Goal: Task Accomplishment & Management: Use online tool/utility

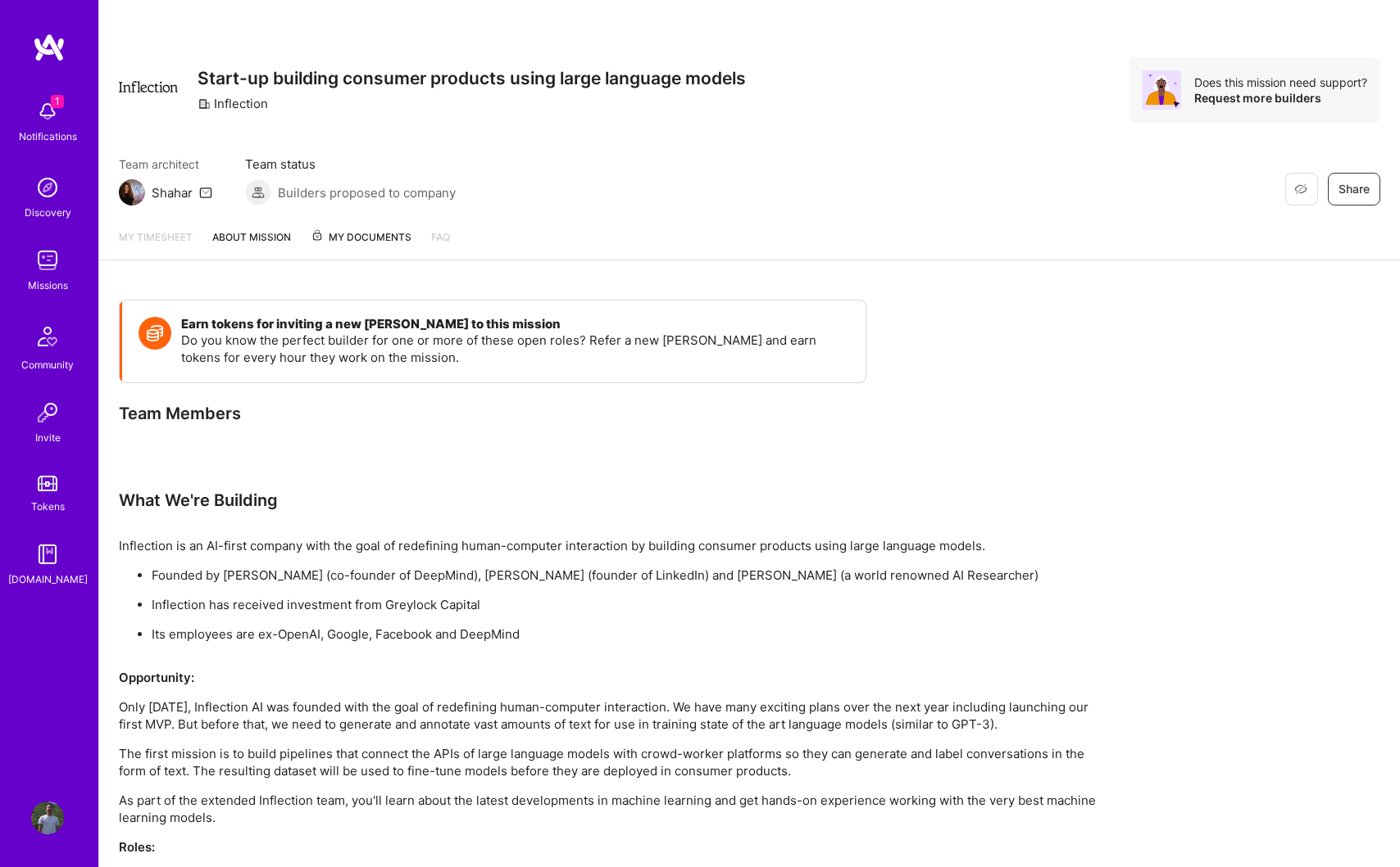
click at [39, 271] on img at bounding box center [47, 260] width 33 height 33
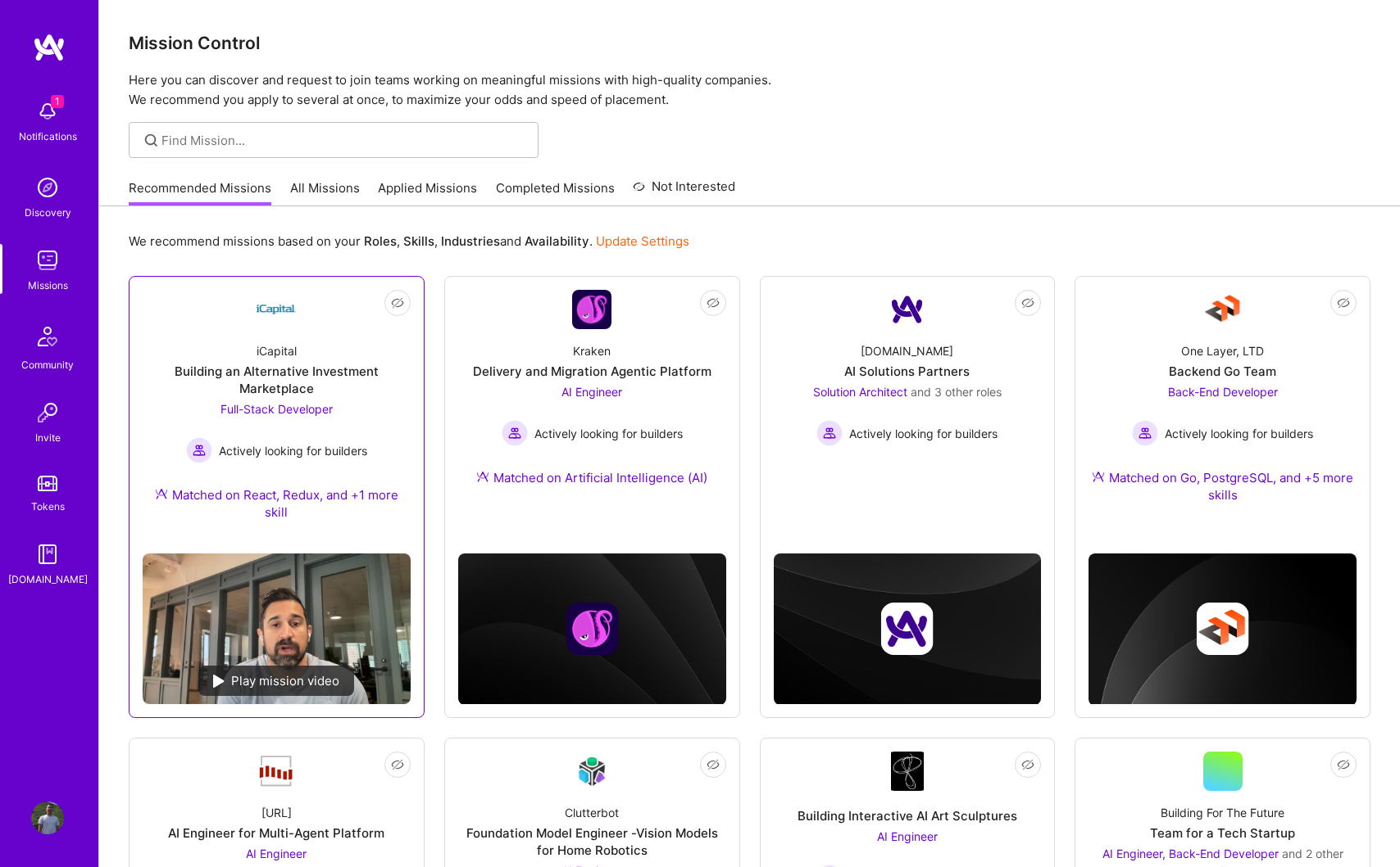
click at [347, 429] on div "Full-Stack Developer Actively looking for builders" at bounding box center [276, 432] width 181 height 63
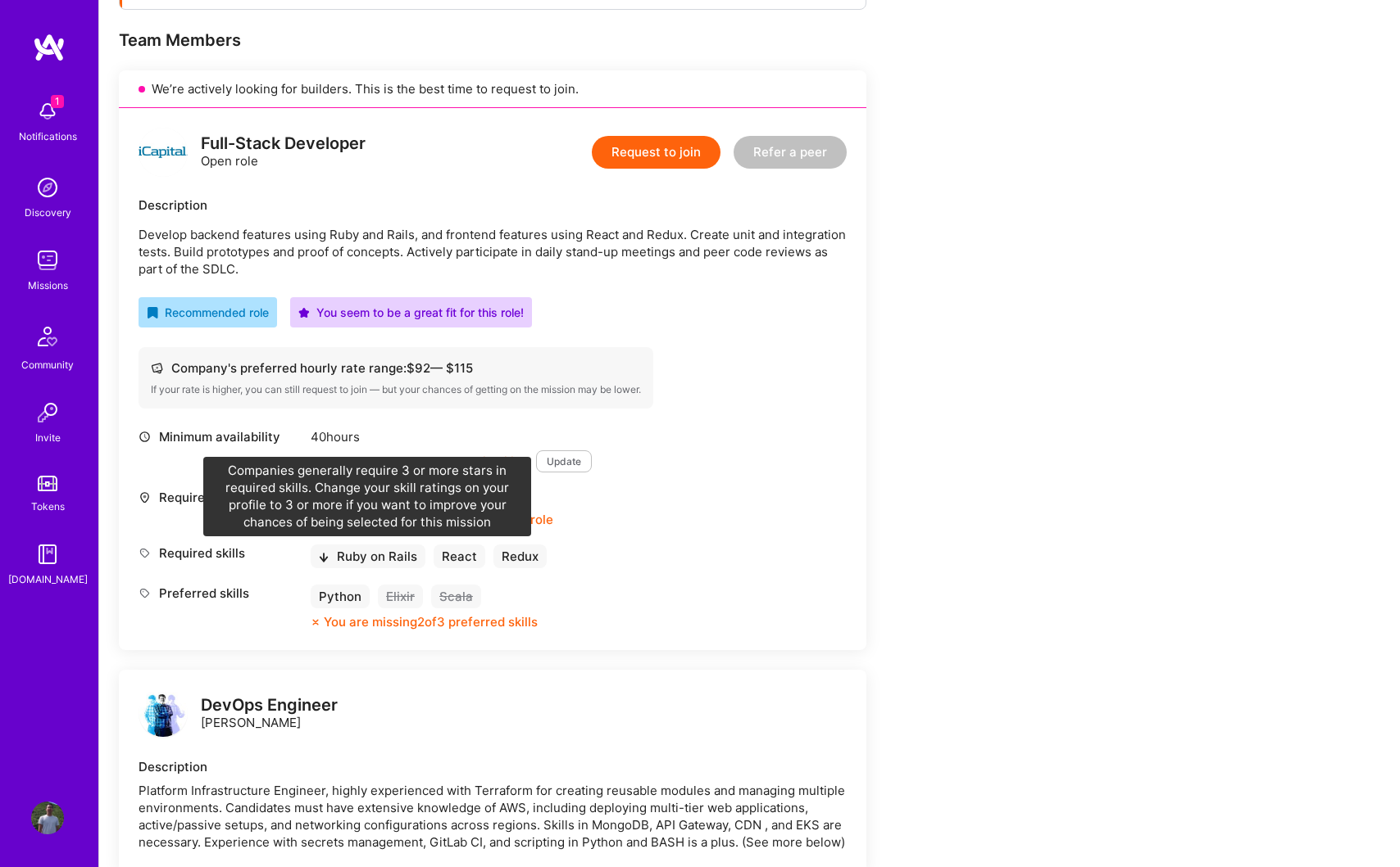
scroll to position [361, 0]
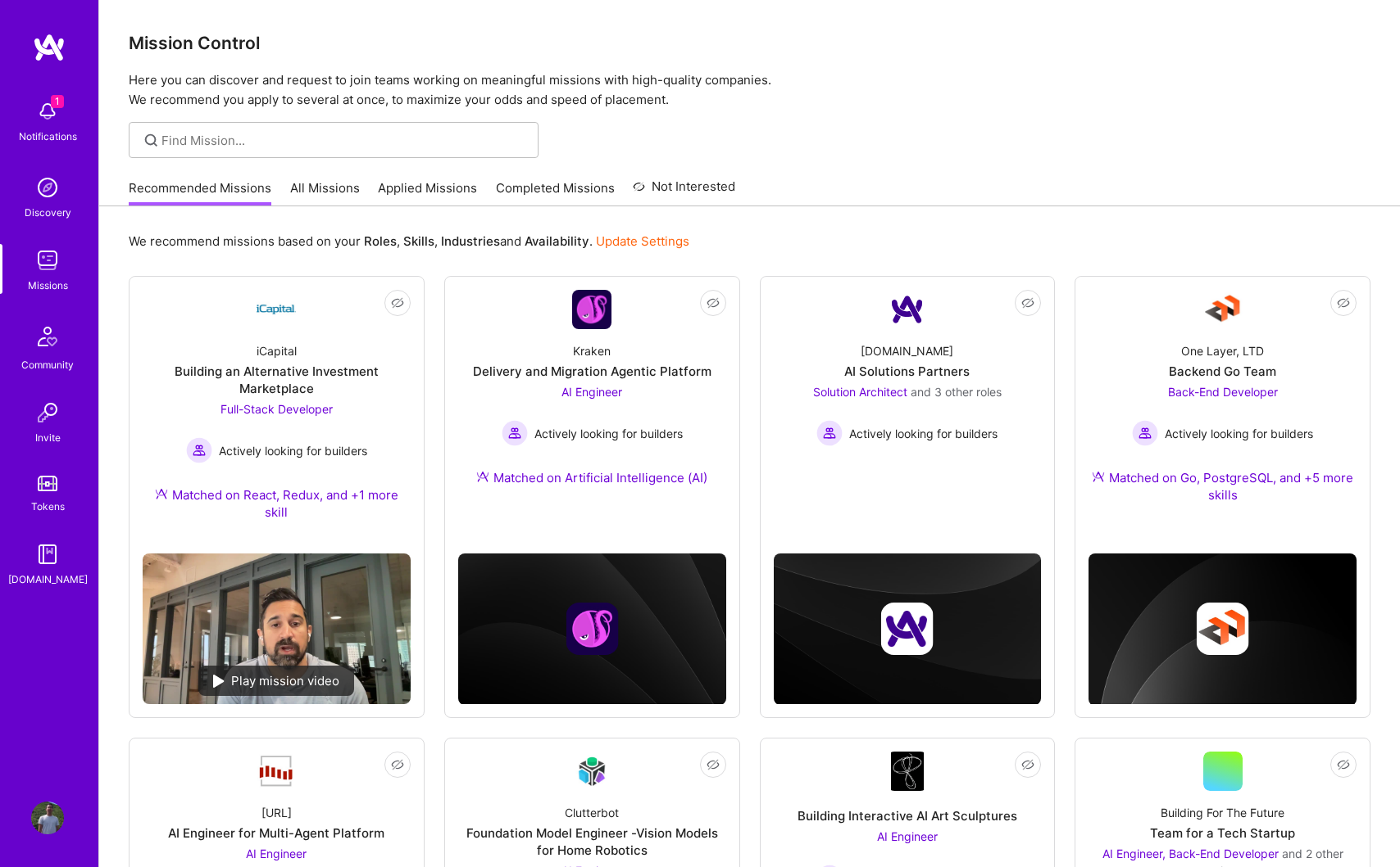
click at [347, 193] on link "All Missions" at bounding box center [325, 193] width 69 height 27
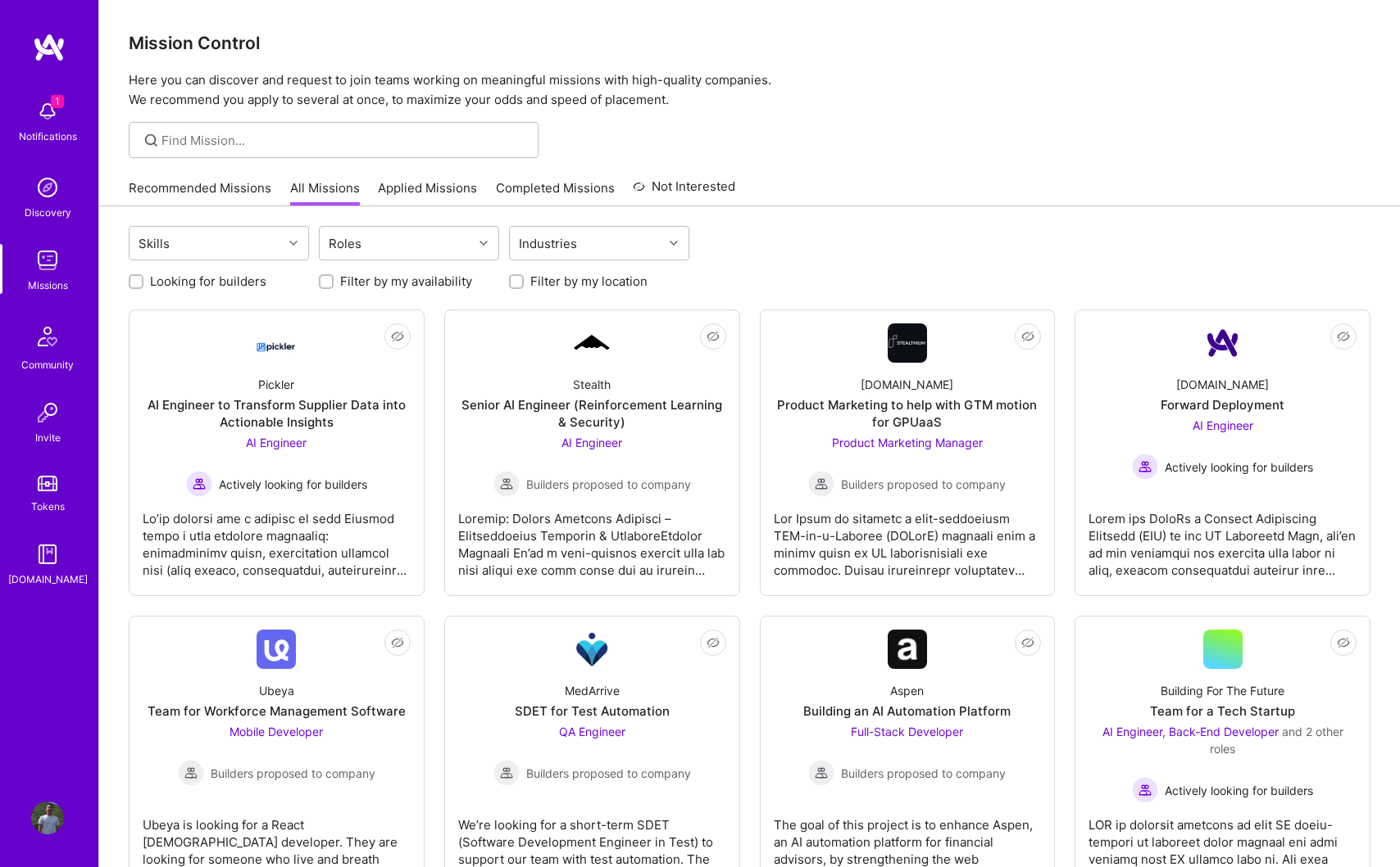
click at [242, 188] on link "Recommended Missions" at bounding box center [199, 193] width 142 height 27
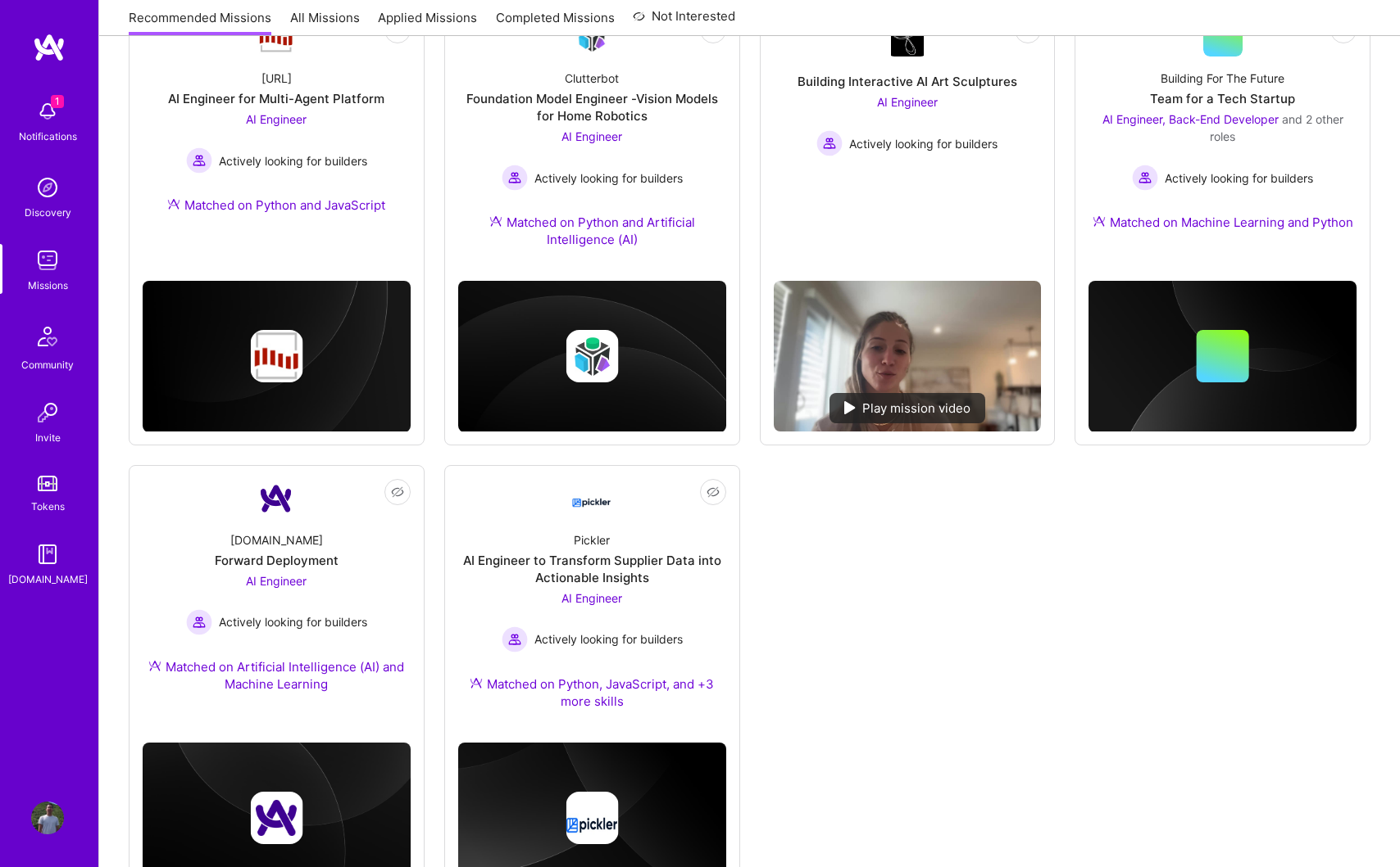
scroll to position [743, 0]
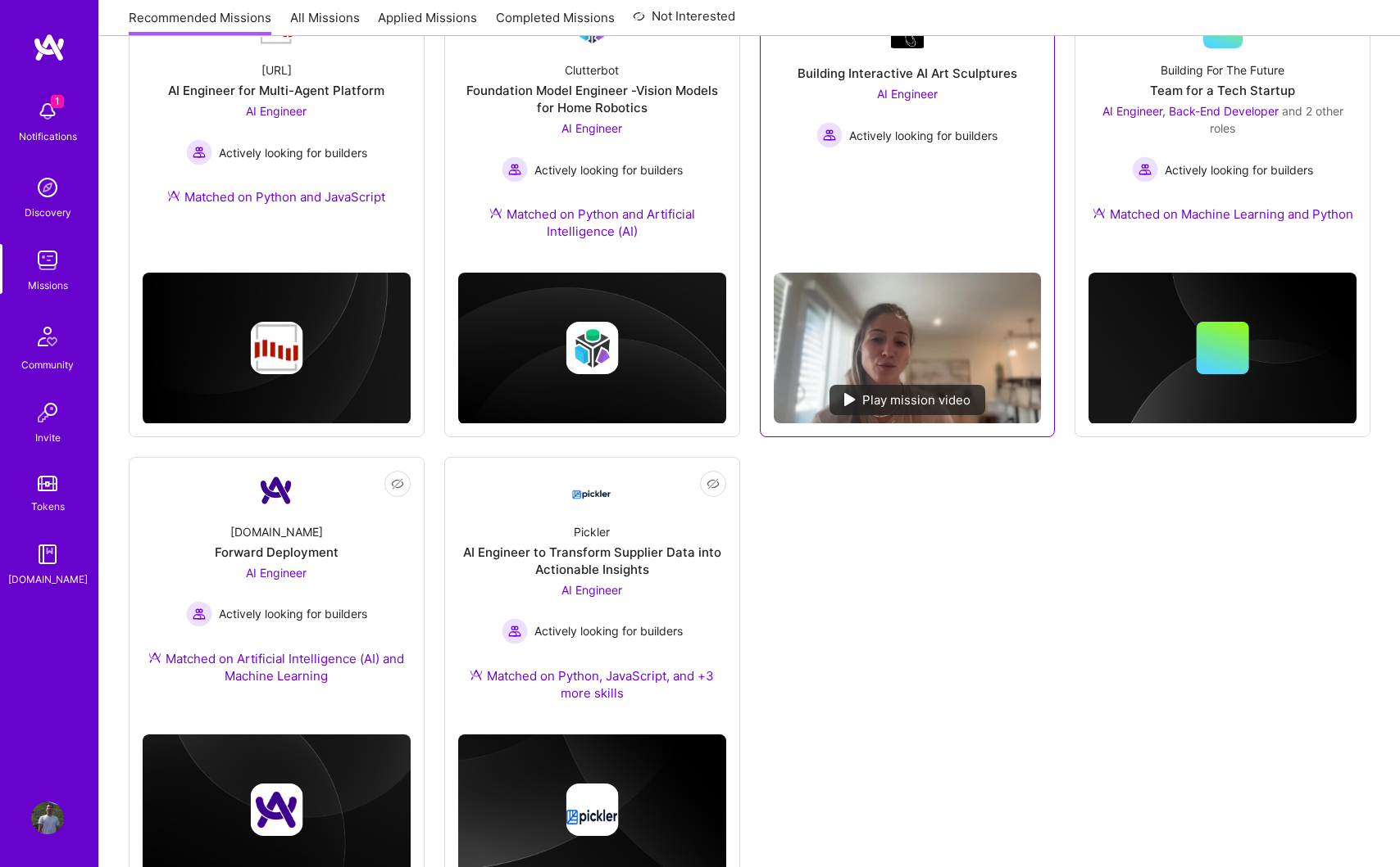
click at [862, 194] on link "Not Interested Building Interactive AI Art Sculptures AI Engineer Actively look…" at bounding box center [908, 134] width 268 height 251
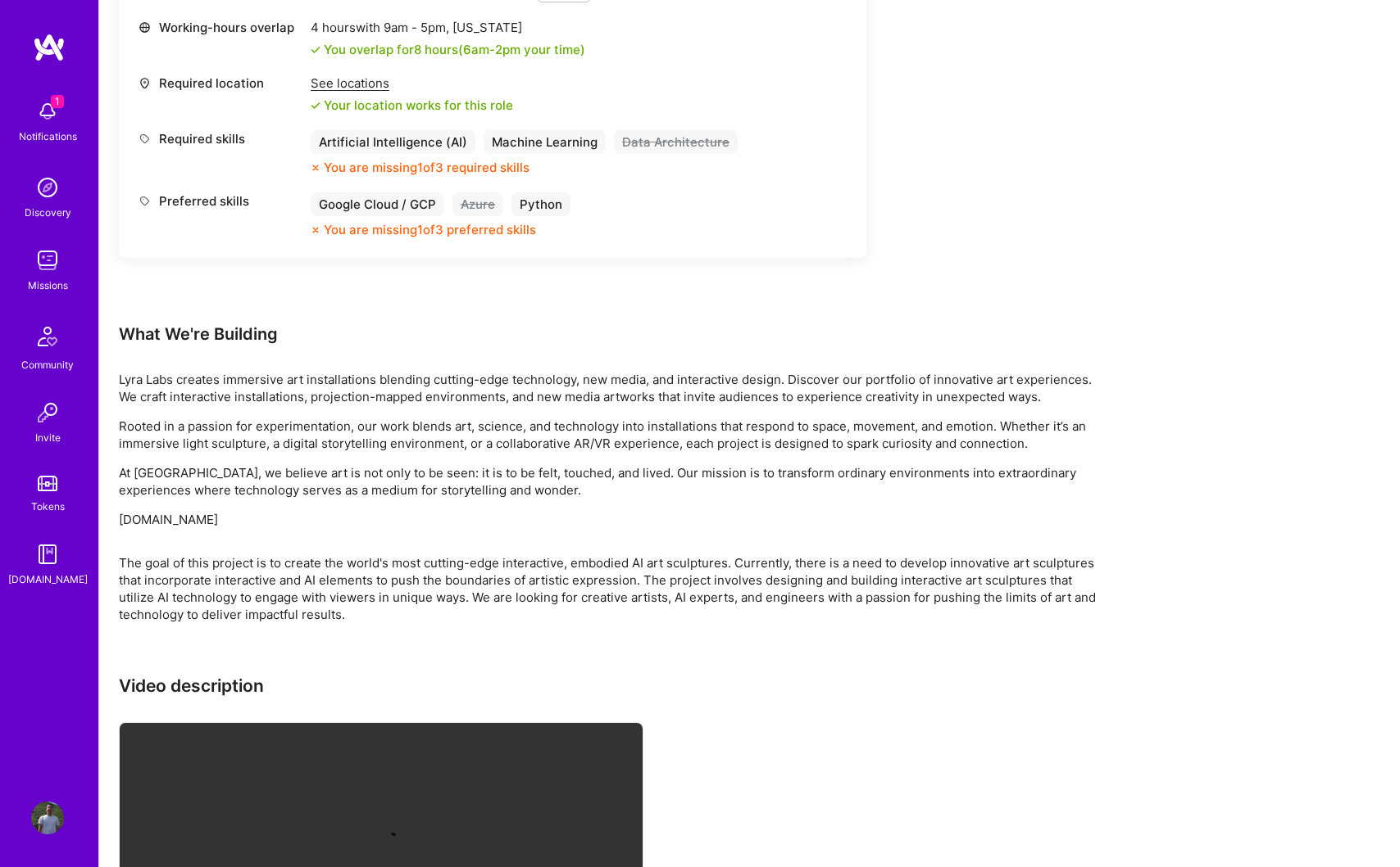
scroll to position [939, 0]
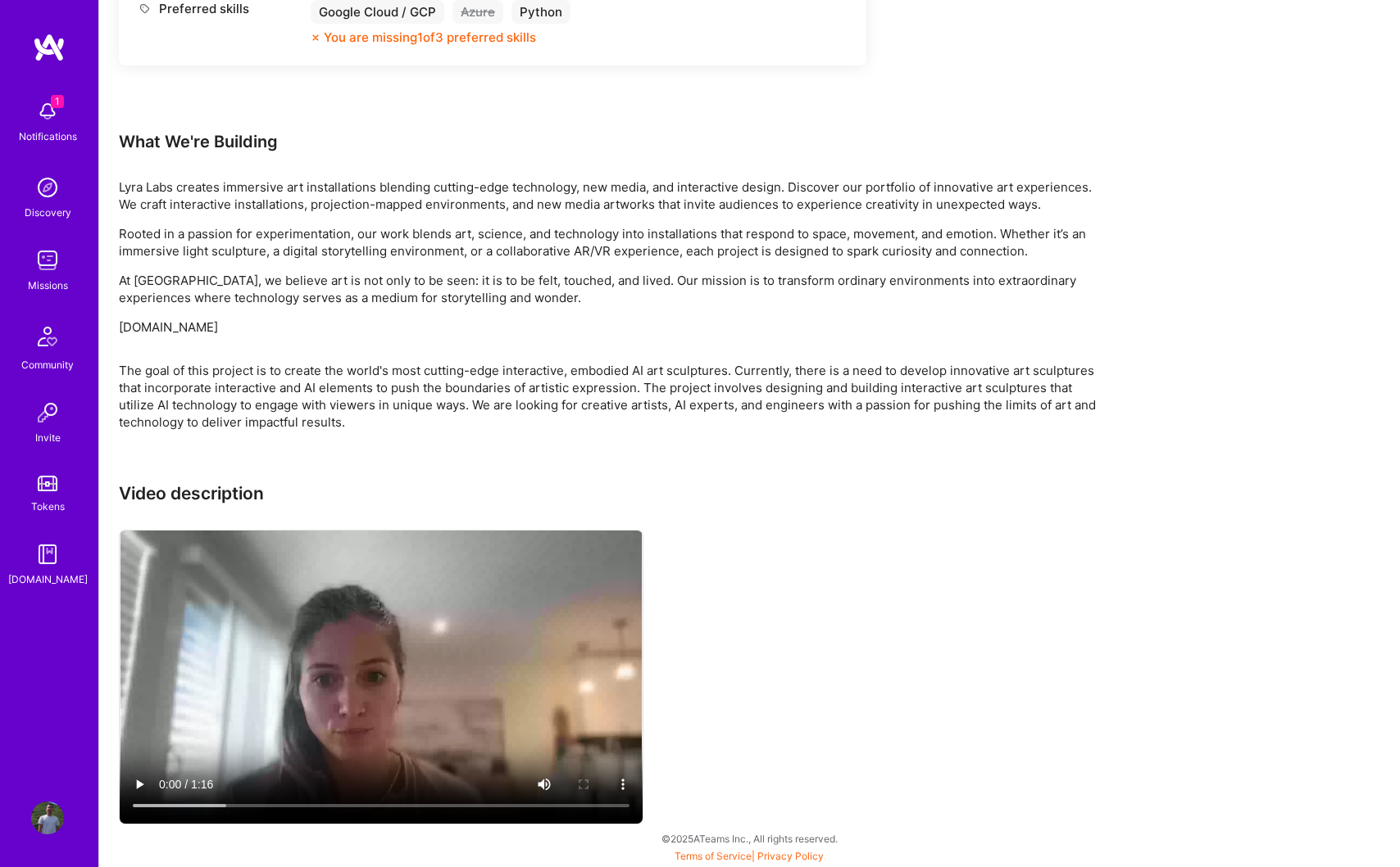
click at [182, 331] on p "[DOMAIN_NAME]" at bounding box center [610, 327] width 983 height 17
copy p "[DOMAIN_NAME]"
